Goal: Use online tool/utility: Use online tool/utility

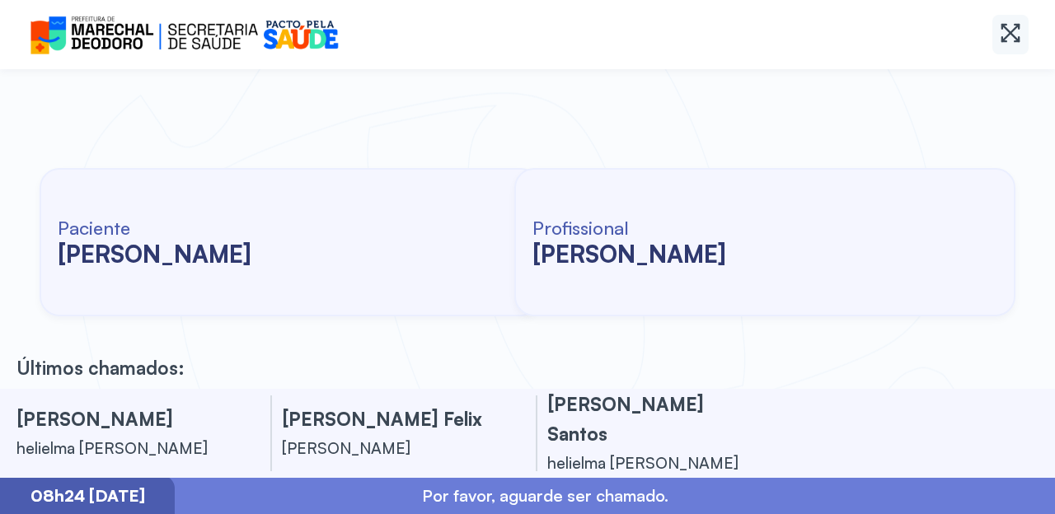
click at [1009, 40] on icon at bounding box center [1010, 32] width 23 height 23
